Goal: Task Accomplishment & Management: Use online tool/utility

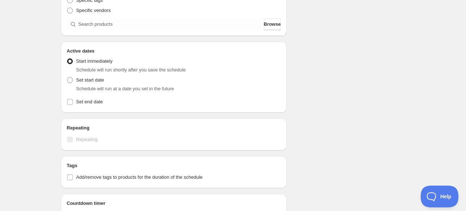
scroll to position [181, 0]
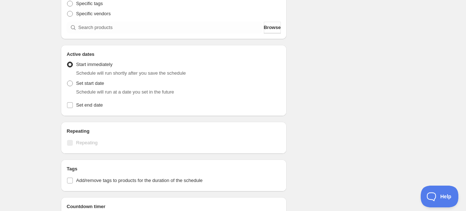
click at [302, 98] on div "Schedule name New schedule [DATE] 13:00 Your customers won't see this Action Ac…" at bounding box center [230, 56] width 350 height 432
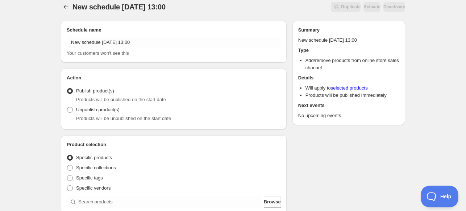
scroll to position [0, 0]
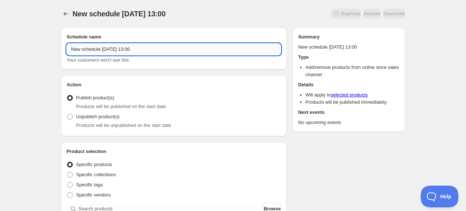
click at [173, 53] on input "New schedule [DATE] 13:00" at bounding box center [174, 50] width 214 height 12
type input "JR Fairy Tales Unpub"
click at [104, 114] on span "Unpublish product(s)" at bounding box center [98, 116] width 44 height 5
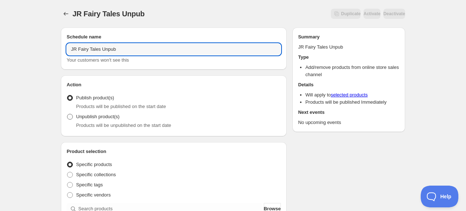
click at [67, 114] on input "Unpublish product(s)" at bounding box center [67, 114] width 0 height 0
radio input "true"
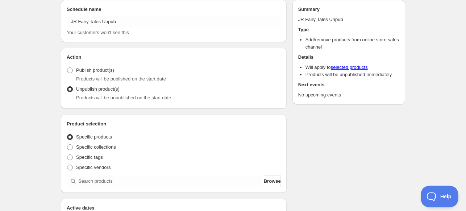
scroll to position [73, 0]
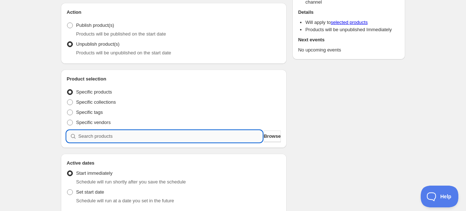
click at [128, 137] on input "search" at bounding box center [170, 137] width 184 height 12
type input "2"
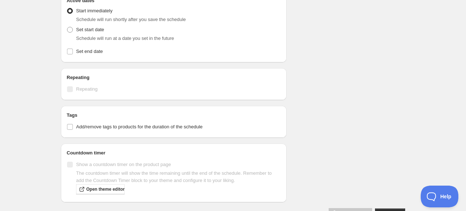
scroll to position [521, 0]
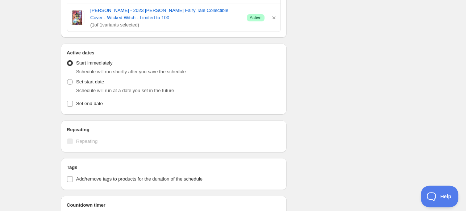
click at [85, 88] on span "Schedule will run at a date you set in the future" at bounding box center [125, 90] width 98 height 5
click at [82, 81] on span "Set start date" at bounding box center [90, 81] width 28 height 5
click at [67, 79] on input "Set start date" at bounding box center [67, 79] width 0 height 0
radio input "true"
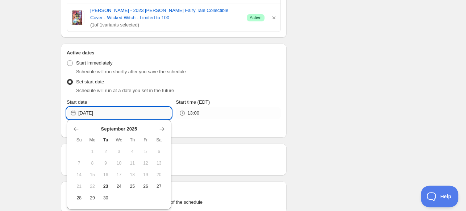
click at [143, 114] on input "[DATE]" at bounding box center [124, 113] width 93 height 12
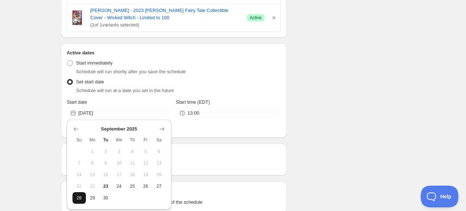
click at [80, 198] on span "28" at bounding box center [79, 198] width 8 height 6
type input "[DATE]"
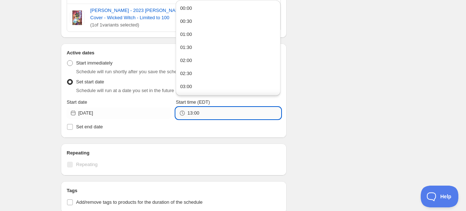
click at [214, 108] on input "13:00" at bounding box center [234, 113] width 93 height 12
click at [206, 11] on button "00:00" at bounding box center [228, 9] width 100 height 12
type input "00:00"
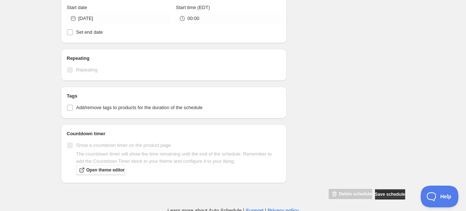
scroll to position [617, 0]
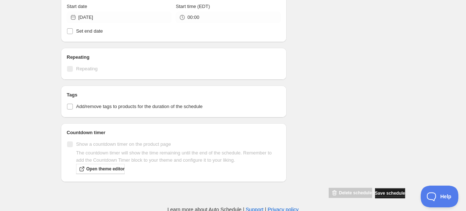
click at [385, 191] on span "Save schedule" at bounding box center [390, 193] width 30 height 6
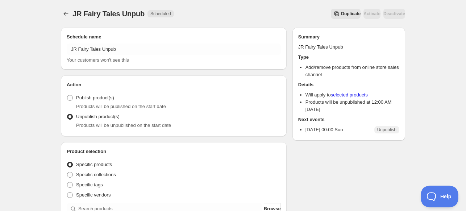
click at [287, 13] on div "Duplicate Activate Deactivate" at bounding box center [293, 14] width 226 height 10
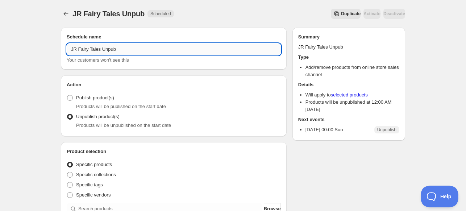
click at [209, 48] on input "JR Fairy Tales Unpub" at bounding box center [174, 50] width 214 height 12
click at [223, 21] on div "JR Fairy Tales Unpub. This page is ready JR Fairy Tales Unpub Scheduled Duplica…" at bounding box center [233, 14] width 345 height 28
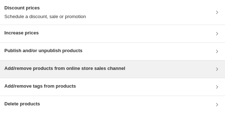
click at [86, 77] on div "Add/remove products from online store sales channel" at bounding box center [112, 69] width 225 height 17
